Goal: Information Seeking & Learning: Learn about a topic

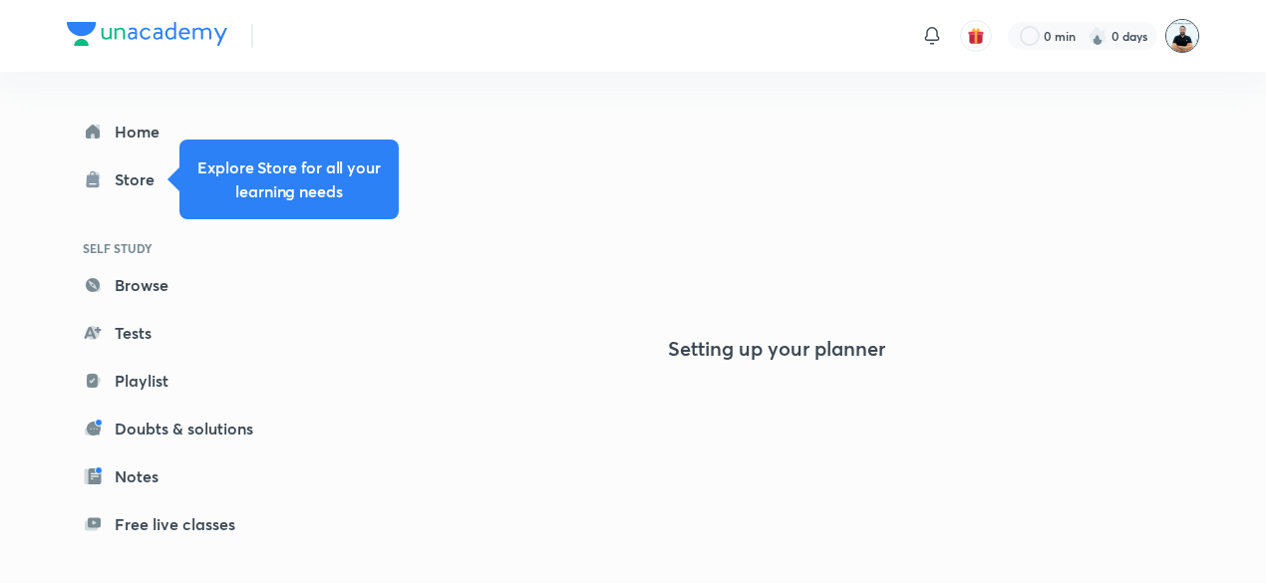
click at [1181, 35] on img at bounding box center [1183, 36] width 34 height 34
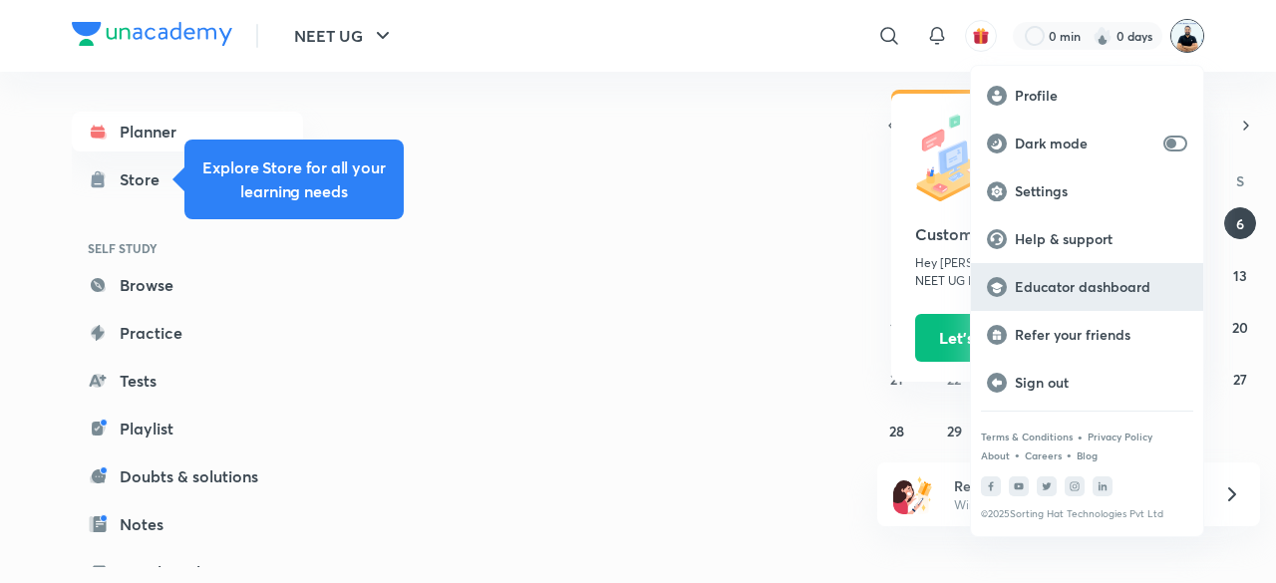
click at [1105, 286] on p "Educator dashboard" at bounding box center [1101, 287] width 173 height 18
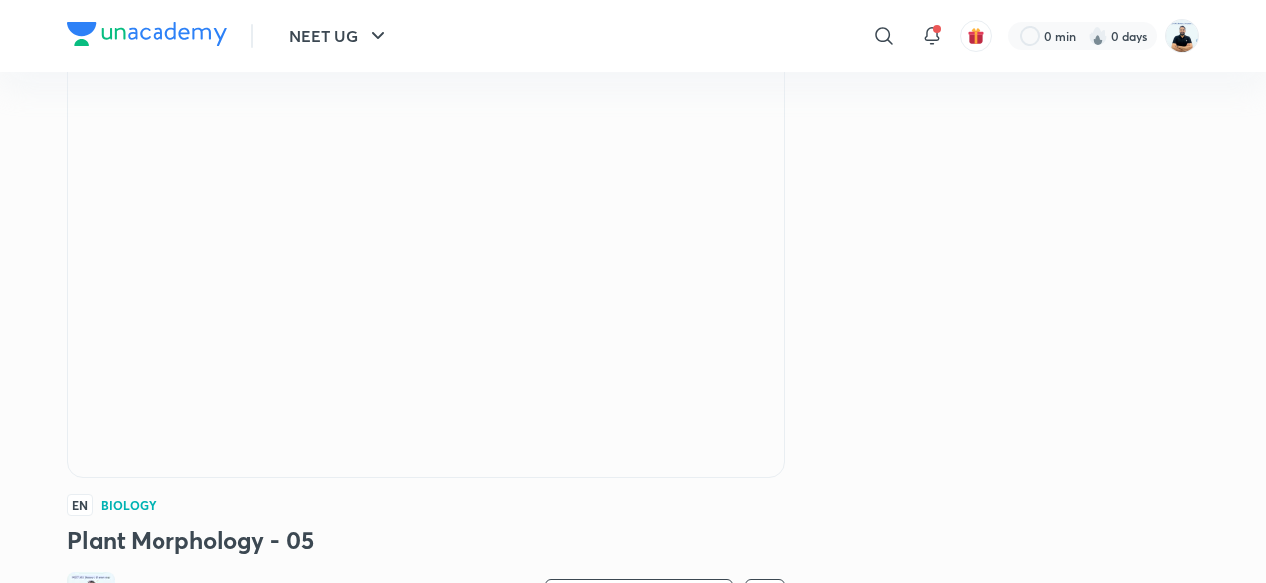
scroll to position [148, 0]
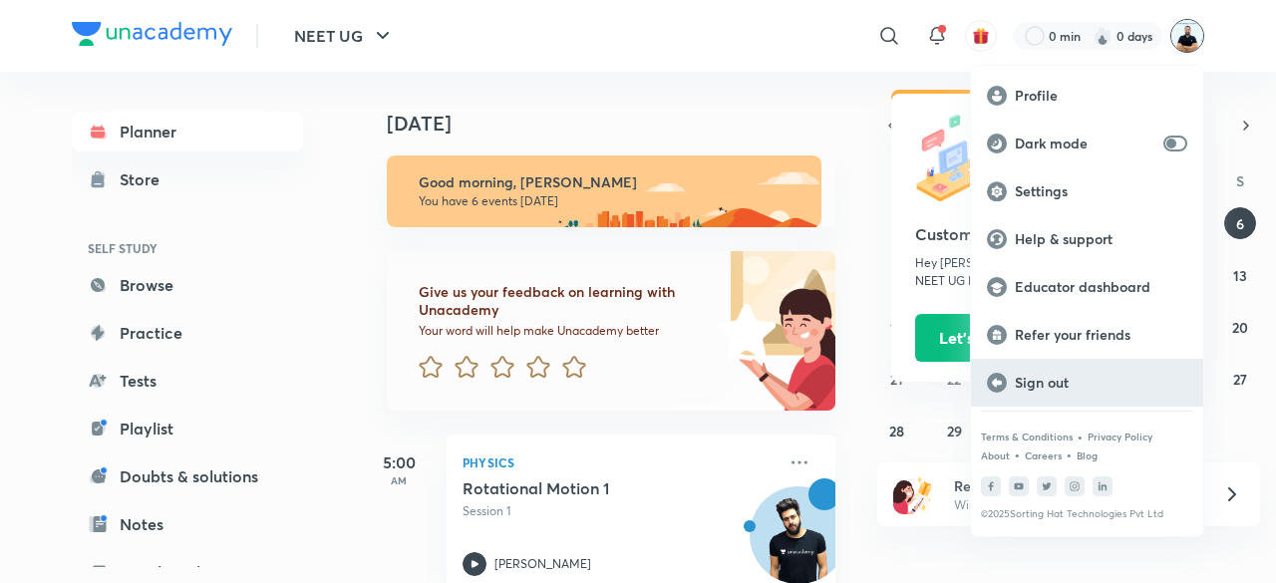
click at [1051, 388] on p "Sign out" at bounding box center [1101, 383] width 173 height 18
